Goal: Transaction & Acquisition: Purchase product/service

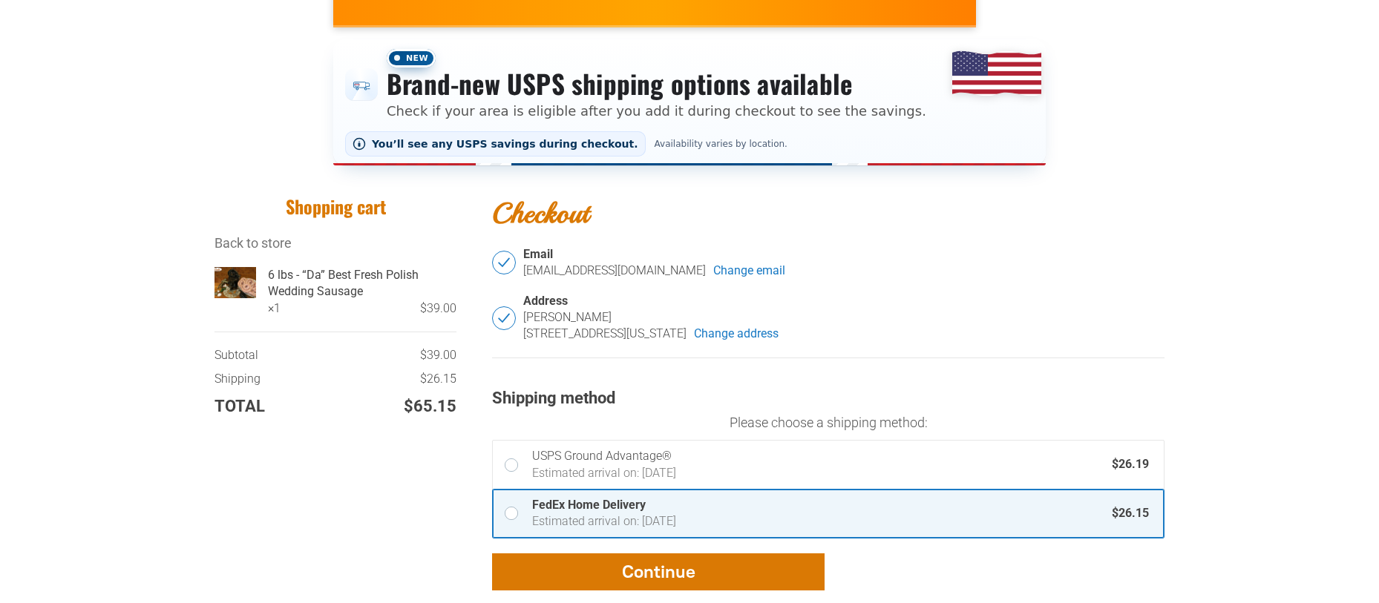
scroll to position [297, 0]
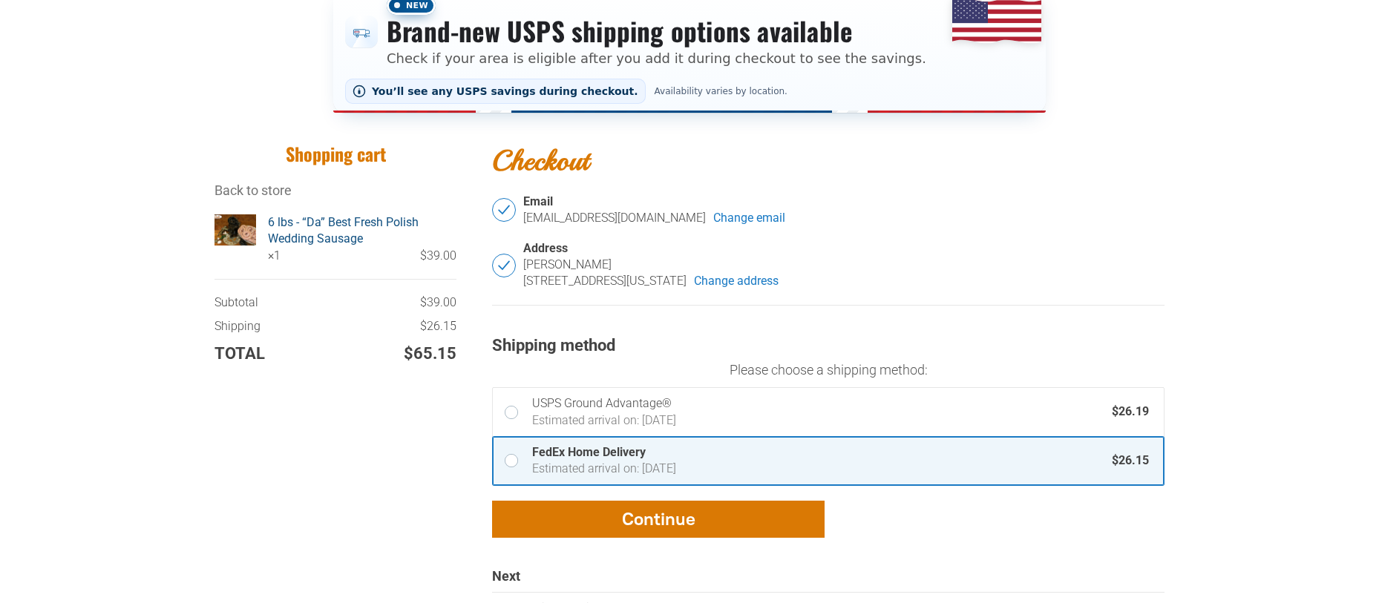
click at [330, 233] on link "6 lbs - “Da” Best Fresh Polish Wedding Sausage" at bounding box center [362, 230] width 188 height 33
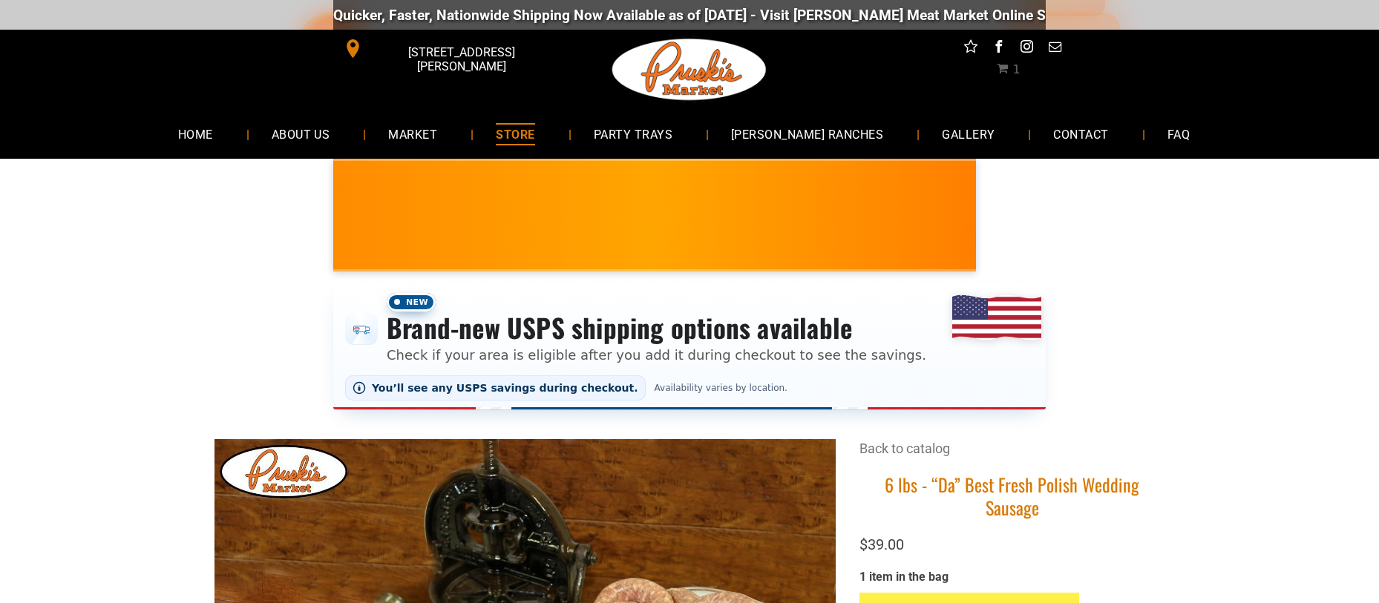
click at [534, 137] on span "STORE" at bounding box center [515, 134] width 39 height 22
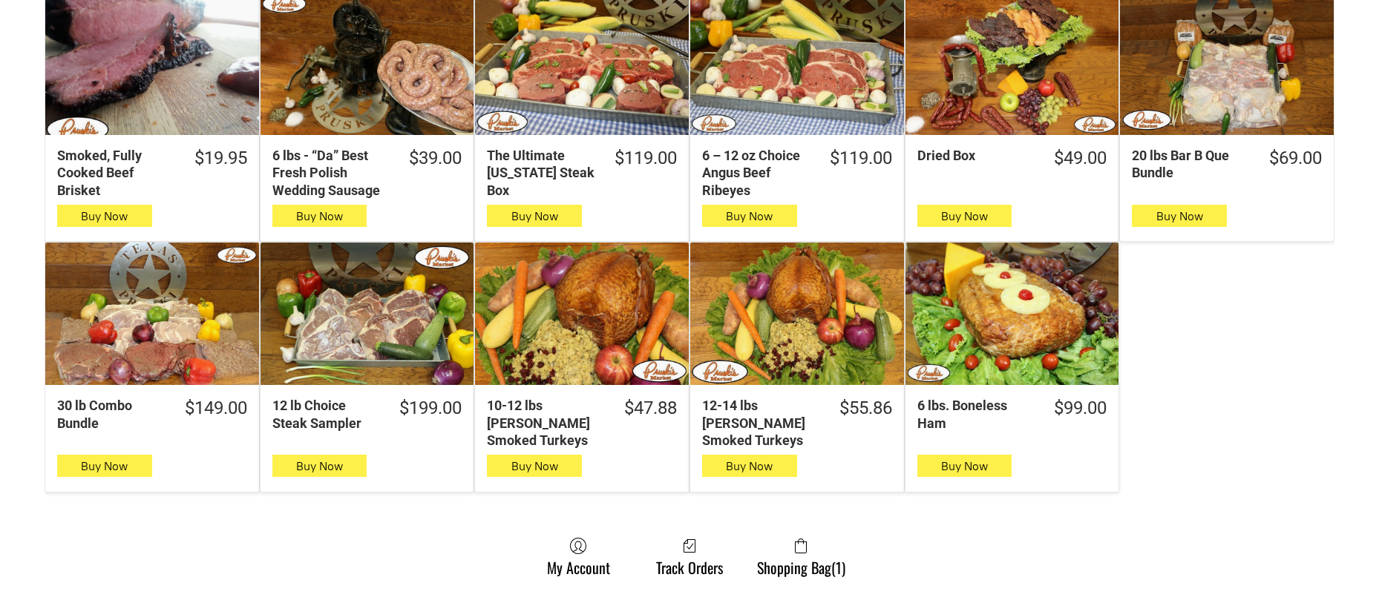
scroll to position [816, 0]
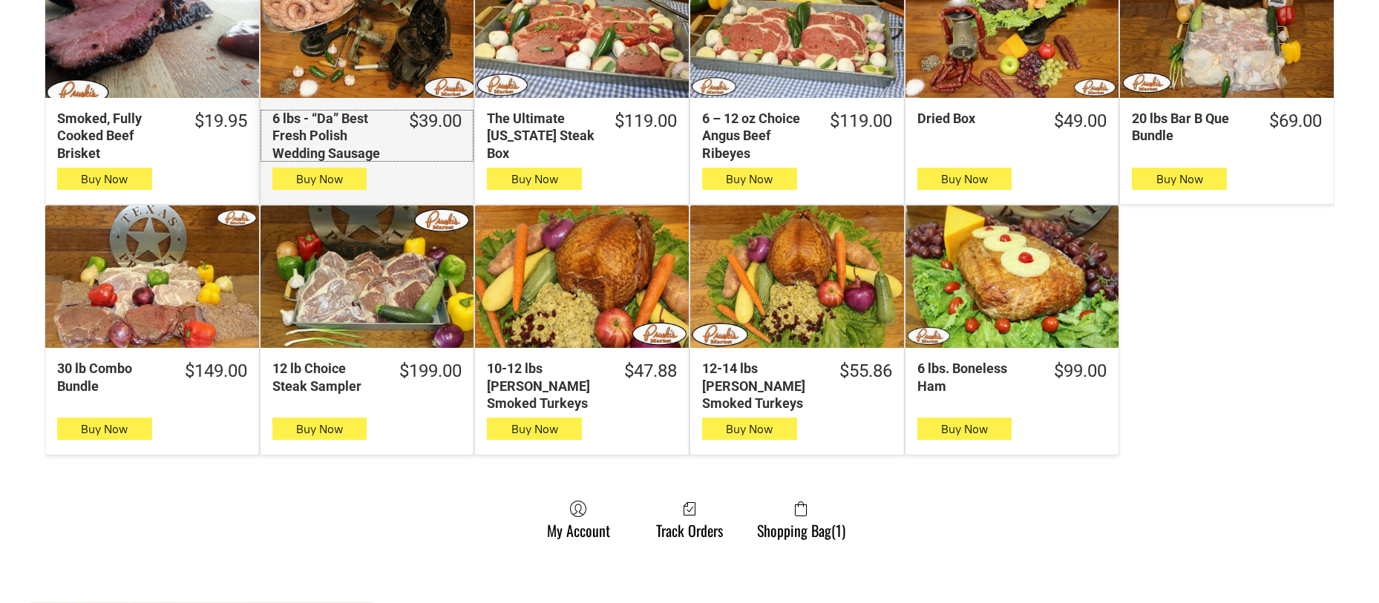
click at [344, 126] on div "6 lbs - “Da” Best Fresh Polish Wedding Sausage" at bounding box center [331, 136] width 118 height 52
